Goal: Information Seeking & Learning: Learn about a topic

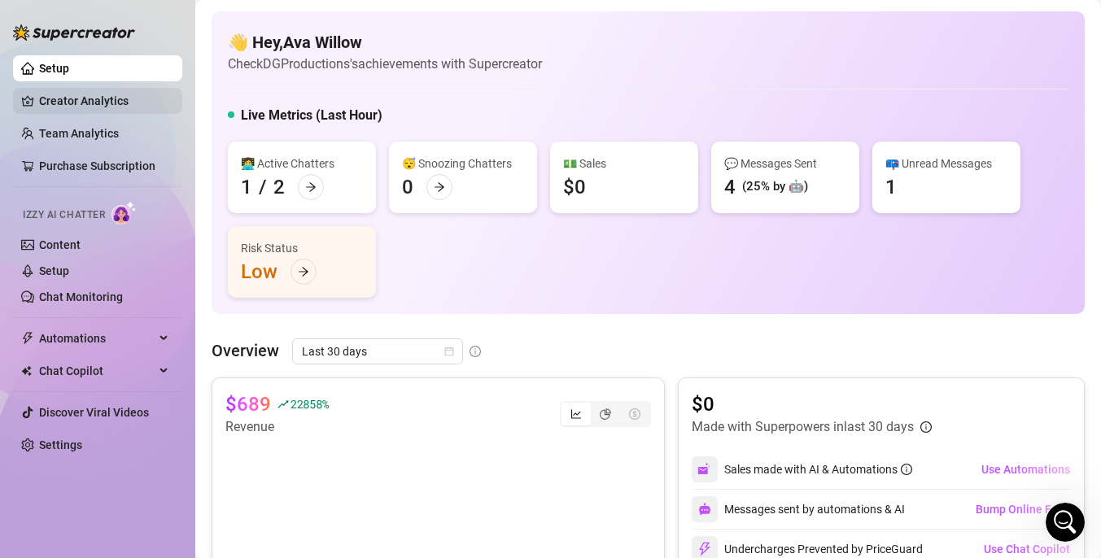
click at [114, 107] on link "Creator Analytics" at bounding box center [104, 101] width 130 height 26
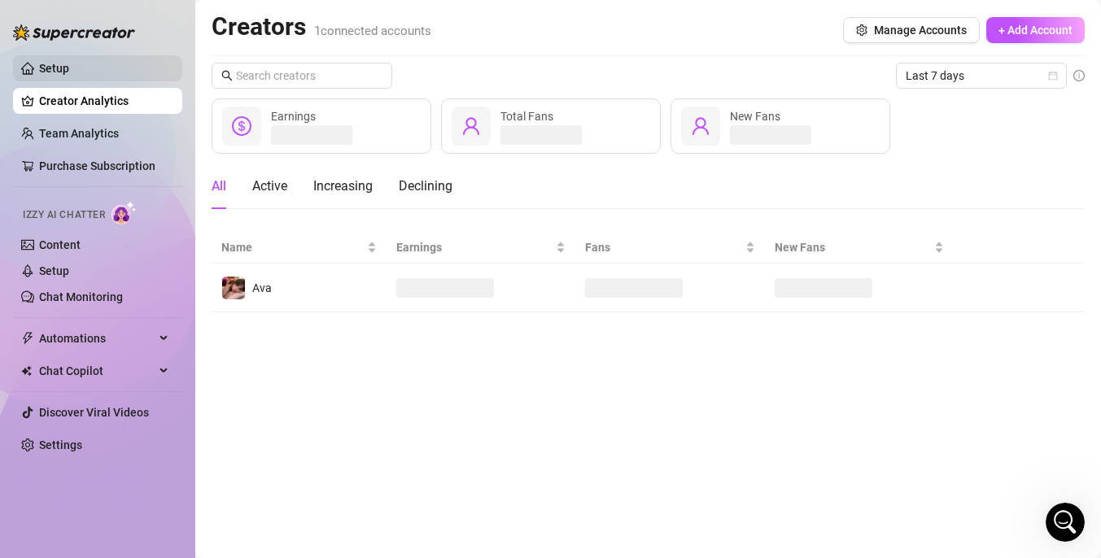
click at [69, 62] on link "Setup" at bounding box center [54, 68] width 30 height 13
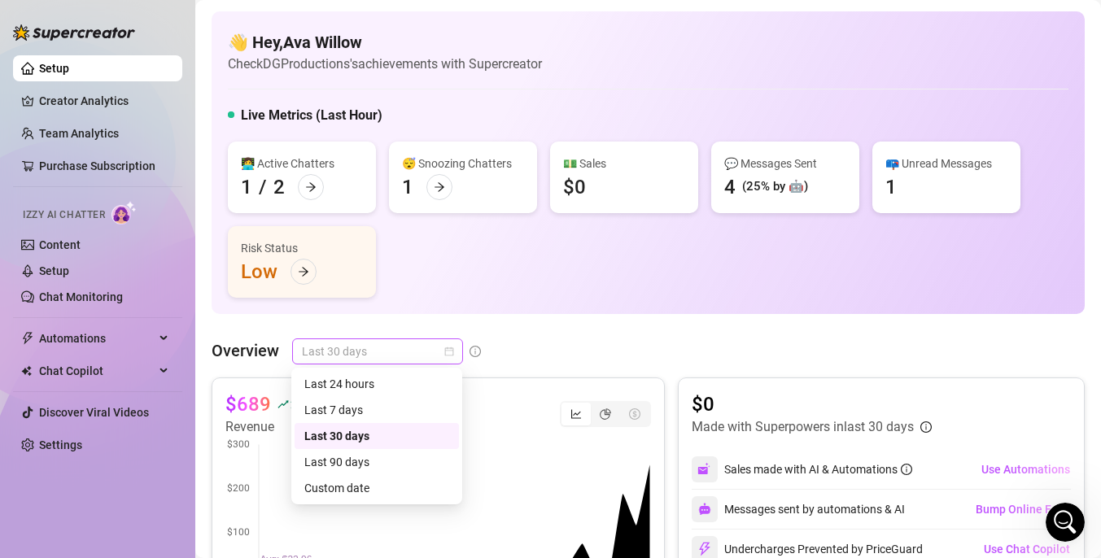
click at [441, 358] on span "Last 30 days" at bounding box center [377, 351] width 151 height 24
click at [401, 387] on div "Last 24 hours" at bounding box center [376, 384] width 145 height 18
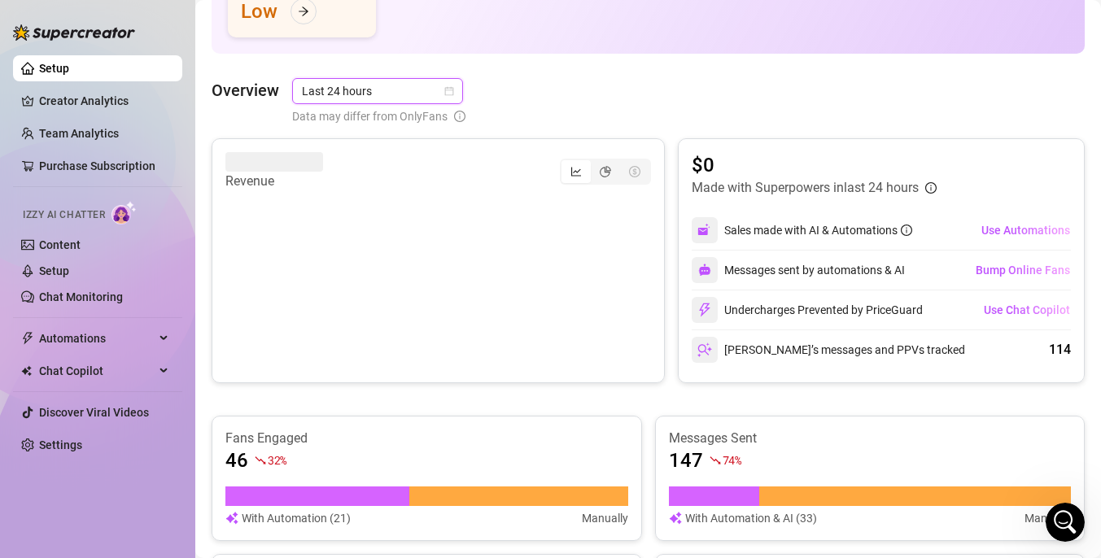
scroll to position [263, 0]
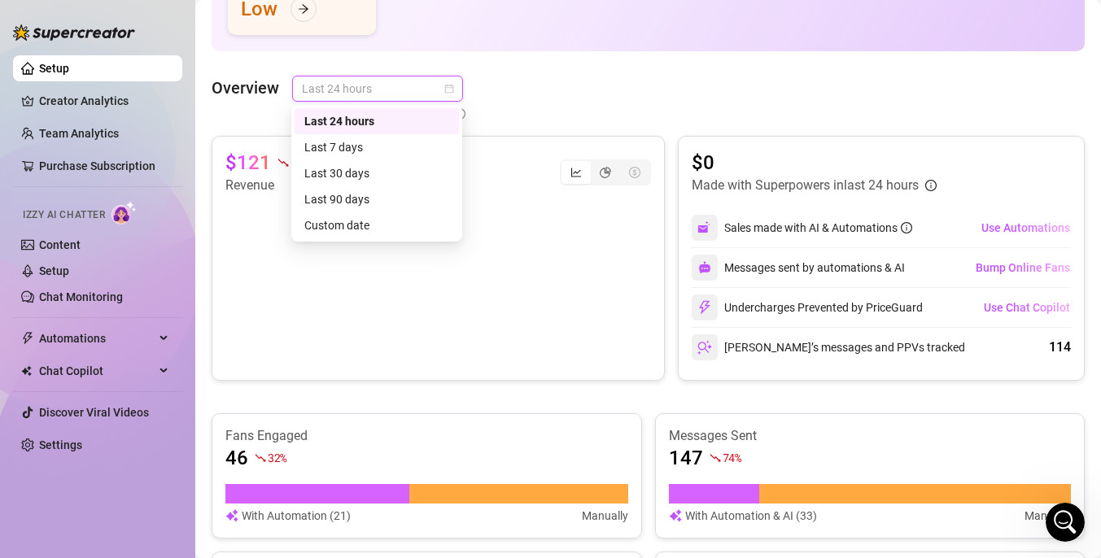
click at [435, 86] on span "Last 24 hours" at bounding box center [377, 89] width 151 height 24
click at [393, 141] on div "Last 7 days" at bounding box center [376, 147] width 145 height 18
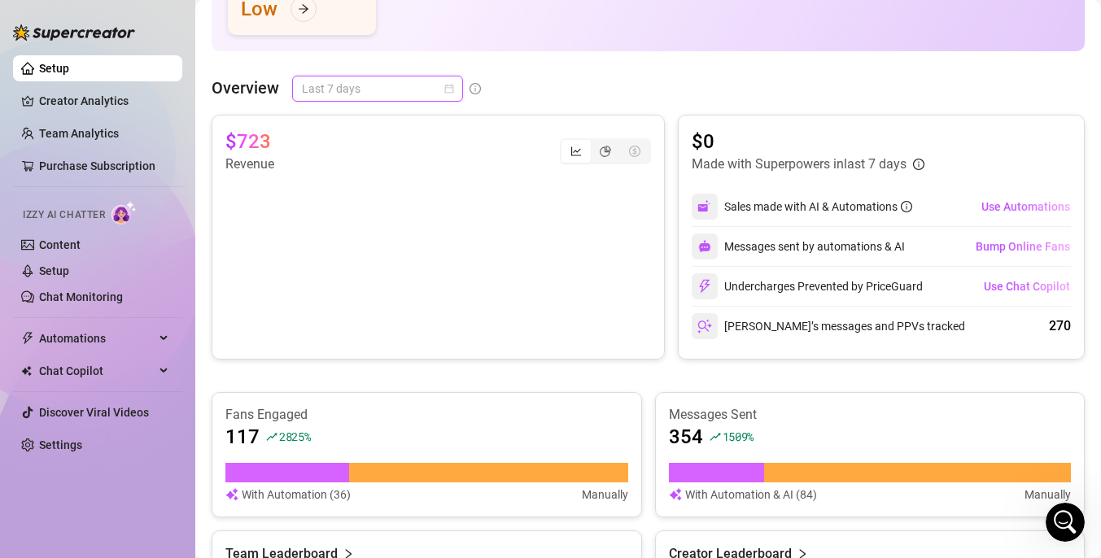
click at [432, 90] on span "Last 7 days" at bounding box center [377, 89] width 151 height 24
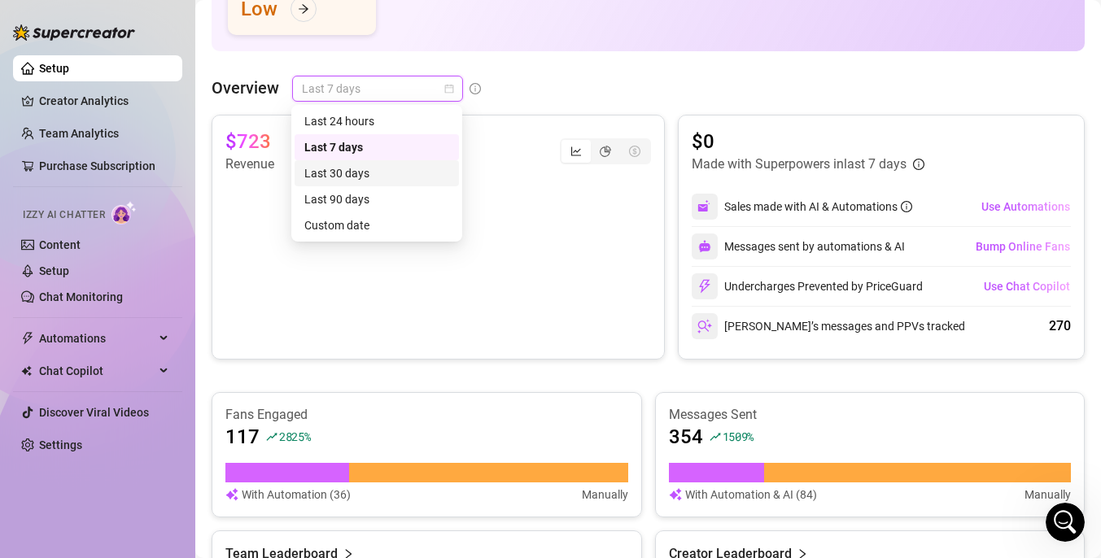
click at [391, 172] on div "Last 30 days" at bounding box center [376, 173] width 145 height 18
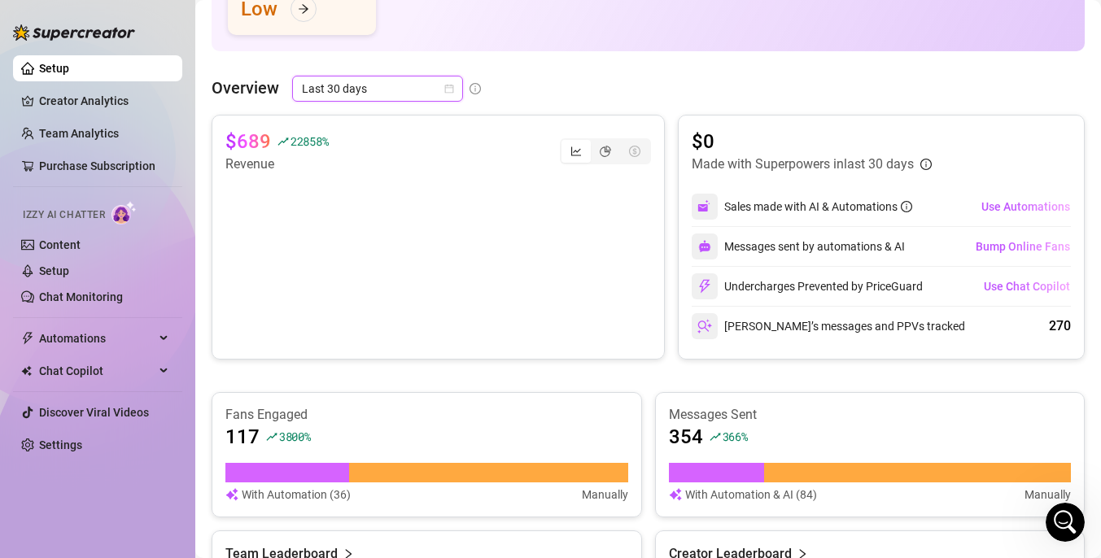
click at [432, 89] on span "Last 30 days" at bounding box center [377, 89] width 151 height 24
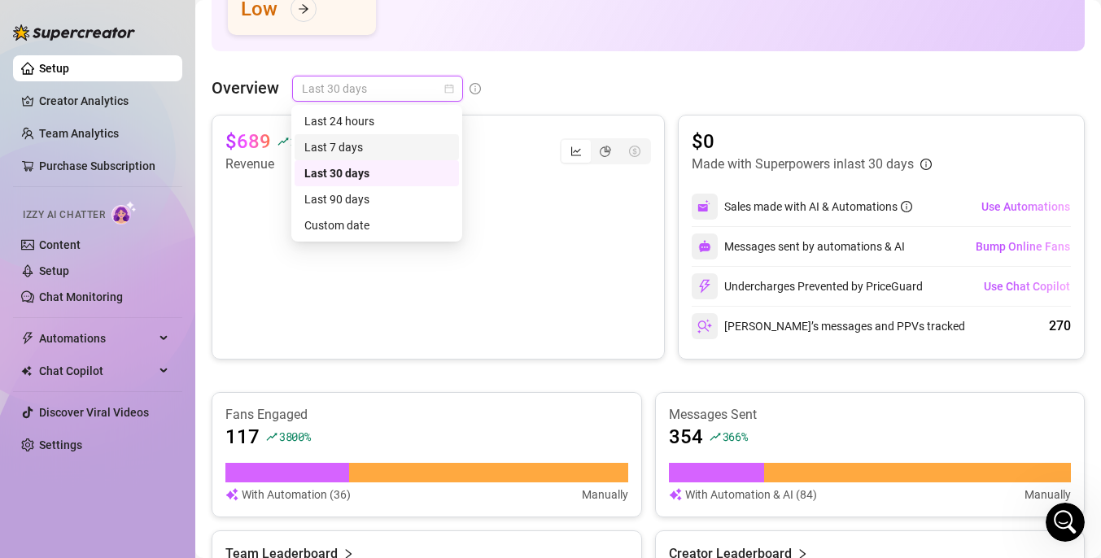
click at [385, 147] on div "Last 7 days" at bounding box center [376, 147] width 145 height 18
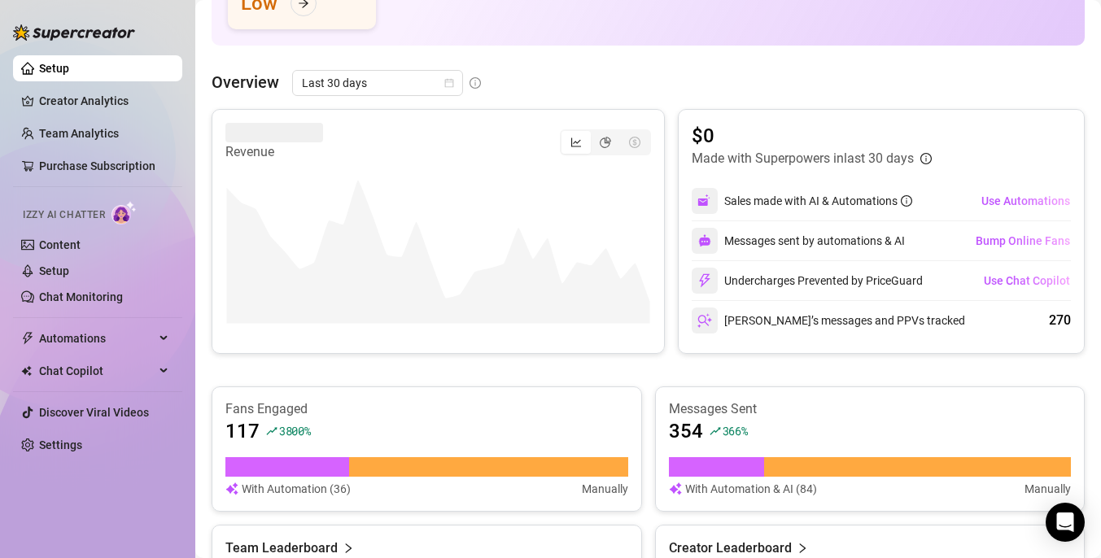
scroll to position [264, 0]
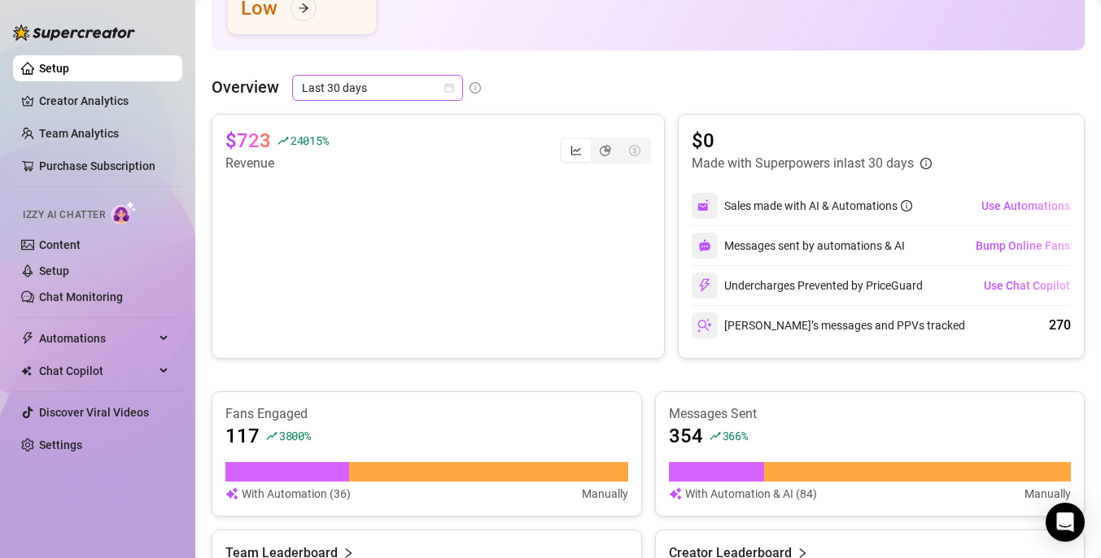
click at [448, 92] on icon "calendar" at bounding box center [449, 88] width 9 height 9
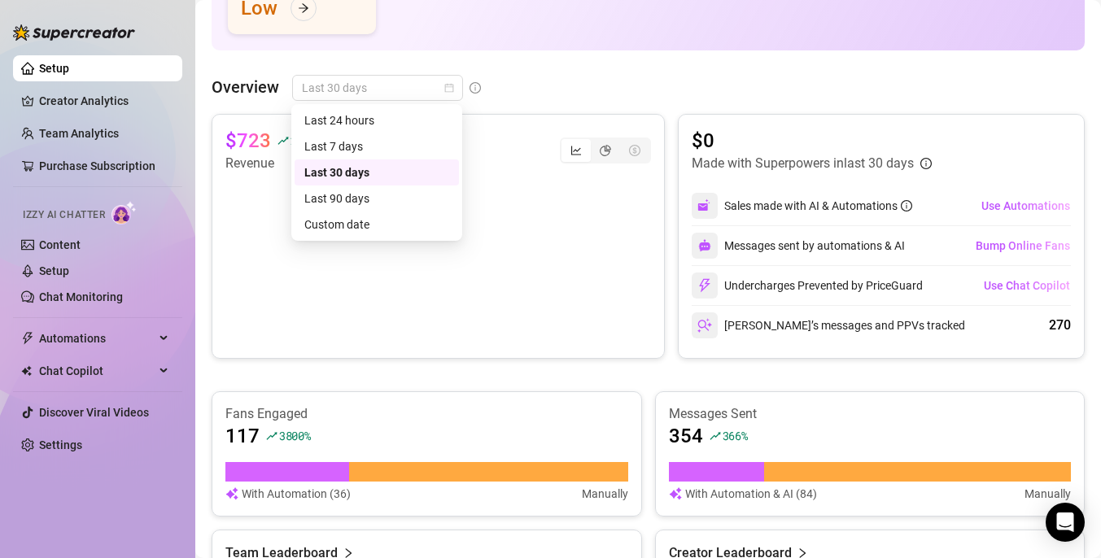
click at [538, 97] on div "Overview Last 30 days" at bounding box center [648, 88] width 873 height 26
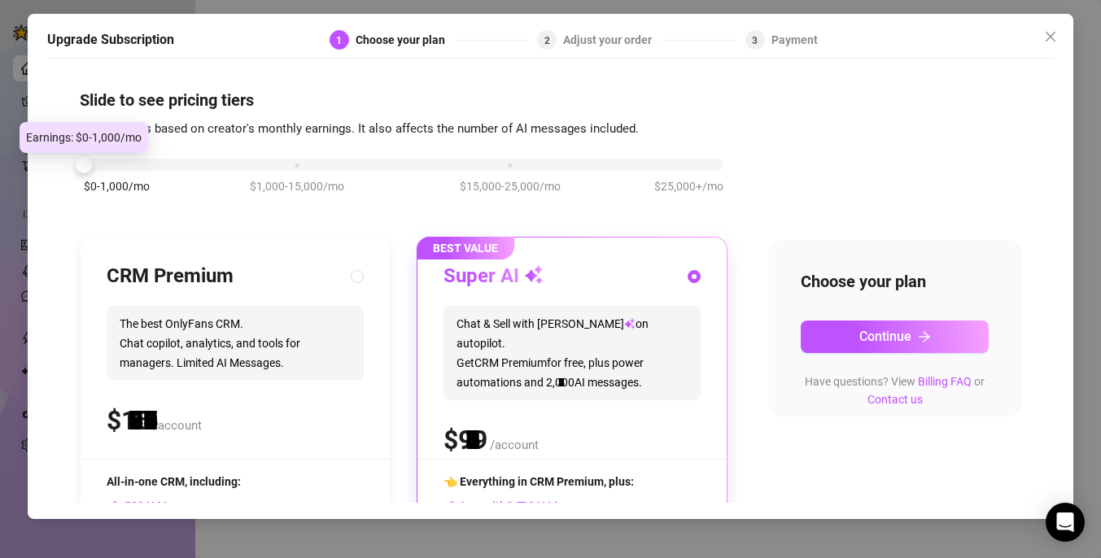
drag, startPoint x: 300, startPoint y: 160, endPoint x: 85, endPoint y: 166, distance: 215.7
click at [85, 166] on div at bounding box center [83, 164] width 17 height 17
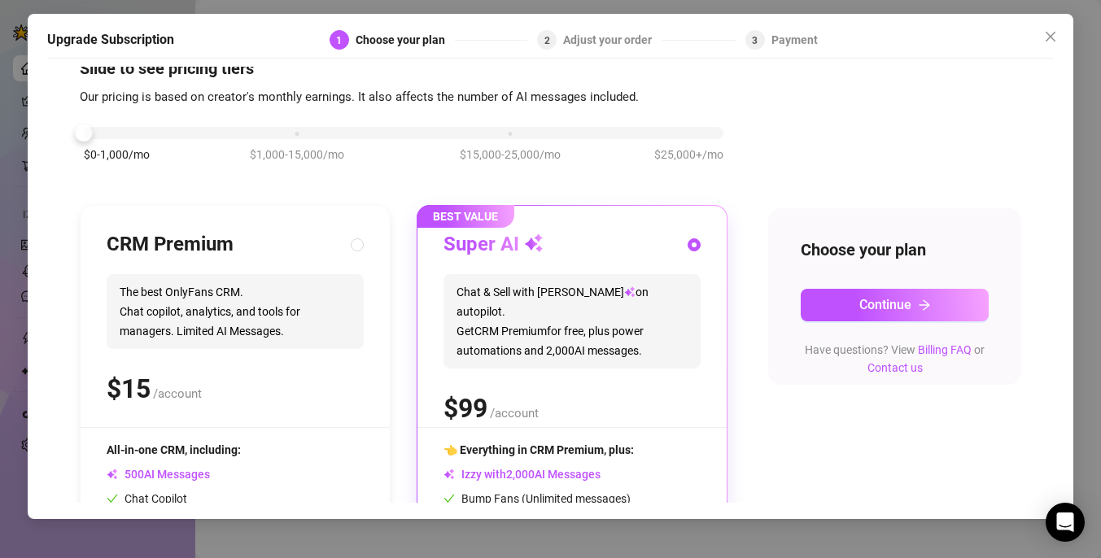
scroll to position [13, 0]
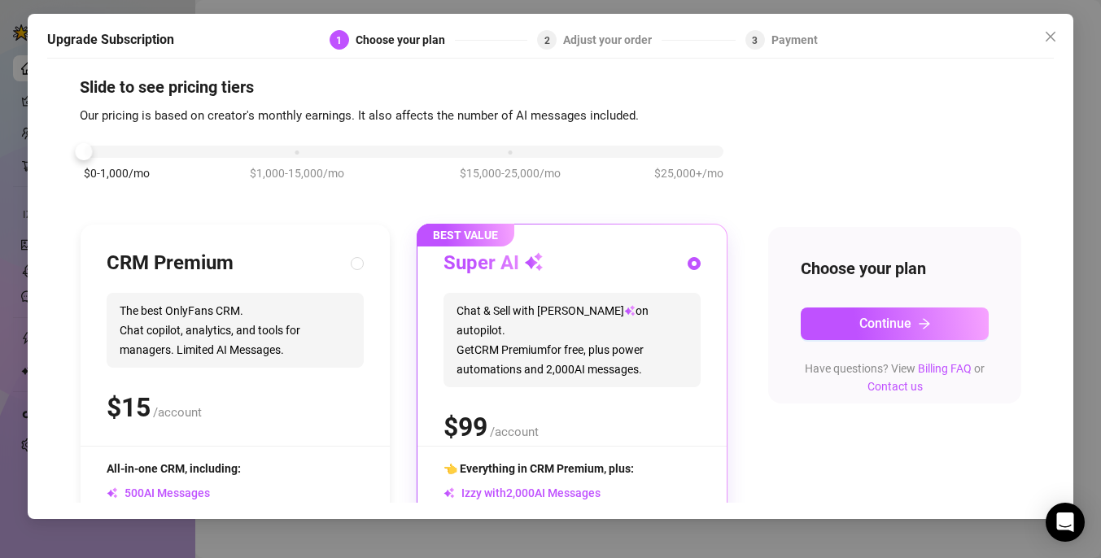
click at [303, 147] on div "$0-1,000/mo $1,000-15,000/mo $15,000-25,000/mo $25,000+/mo" at bounding box center [404, 147] width 640 height 10
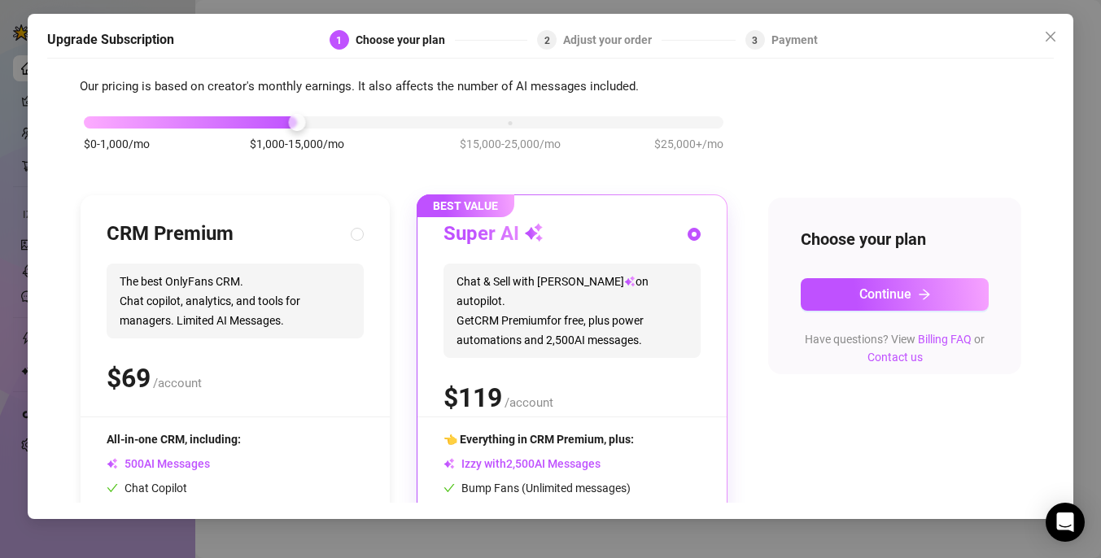
scroll to position [0, 0]
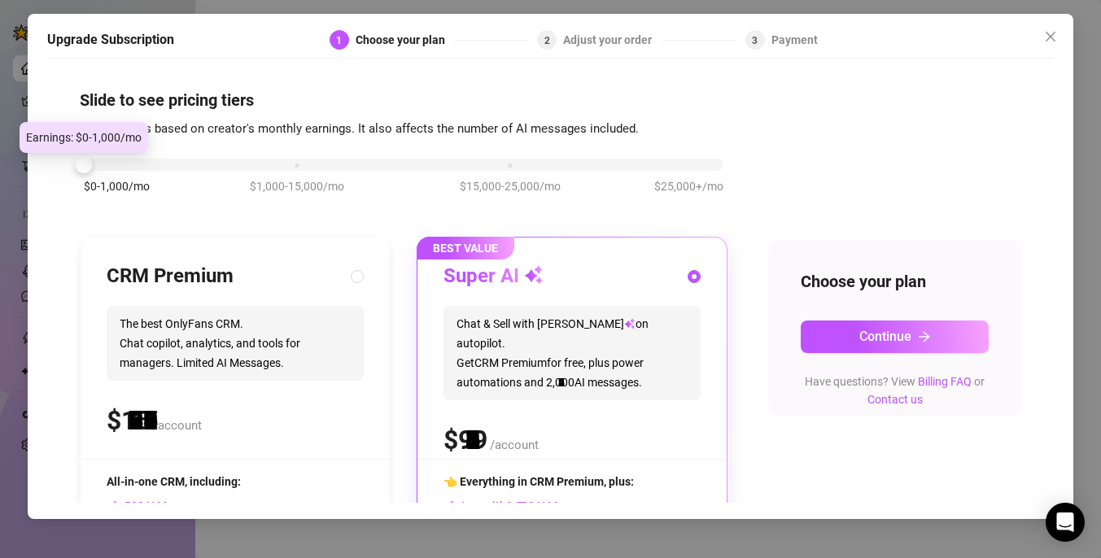
drag, startPoint x: 145, startPoint y: 169, endPoint x: 84, endPoint y: 169, distance: 61.0
click at [85, 165] on div "$0-1,000/mo $1,000-15,000/mo $15,000-25,000/mo $25,000+/mo" at bounding box center [404, 160] width 640 height 10
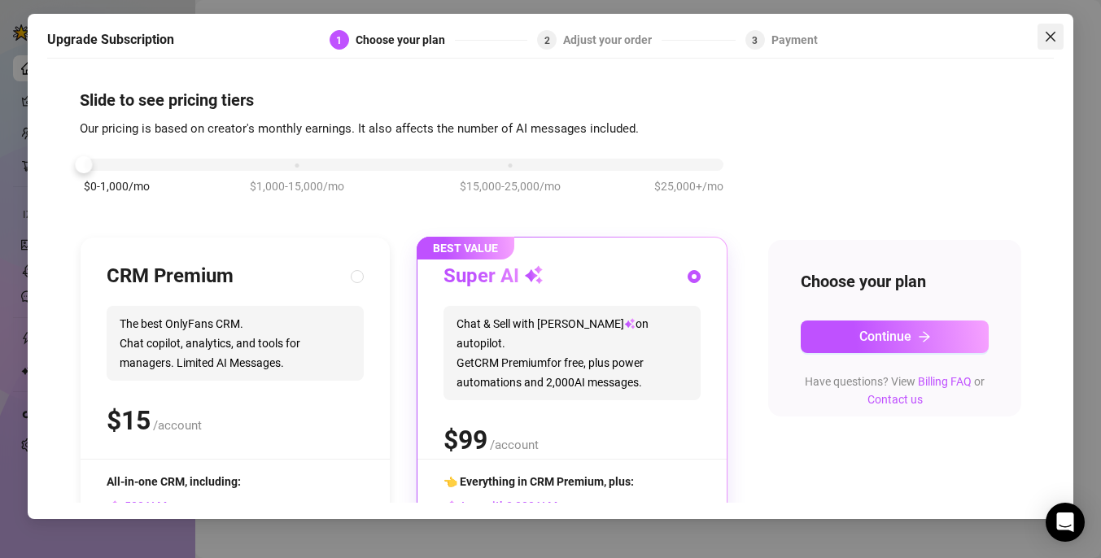
click at [1045, 33] on icon "close" at bounding box center [1050, 36] width 13 height 13
